Goal: Use online tool/utility: Use online tool/utility

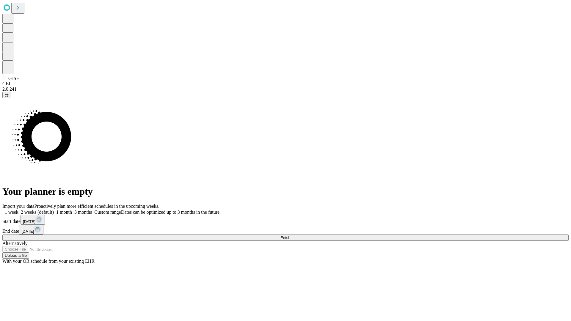
click at [290, 236] on span "Fetch" at bounding box center [285, 238] width 10 height 4
